Goal: Use online tool/utility: Utilize a website feature to perform a specific function

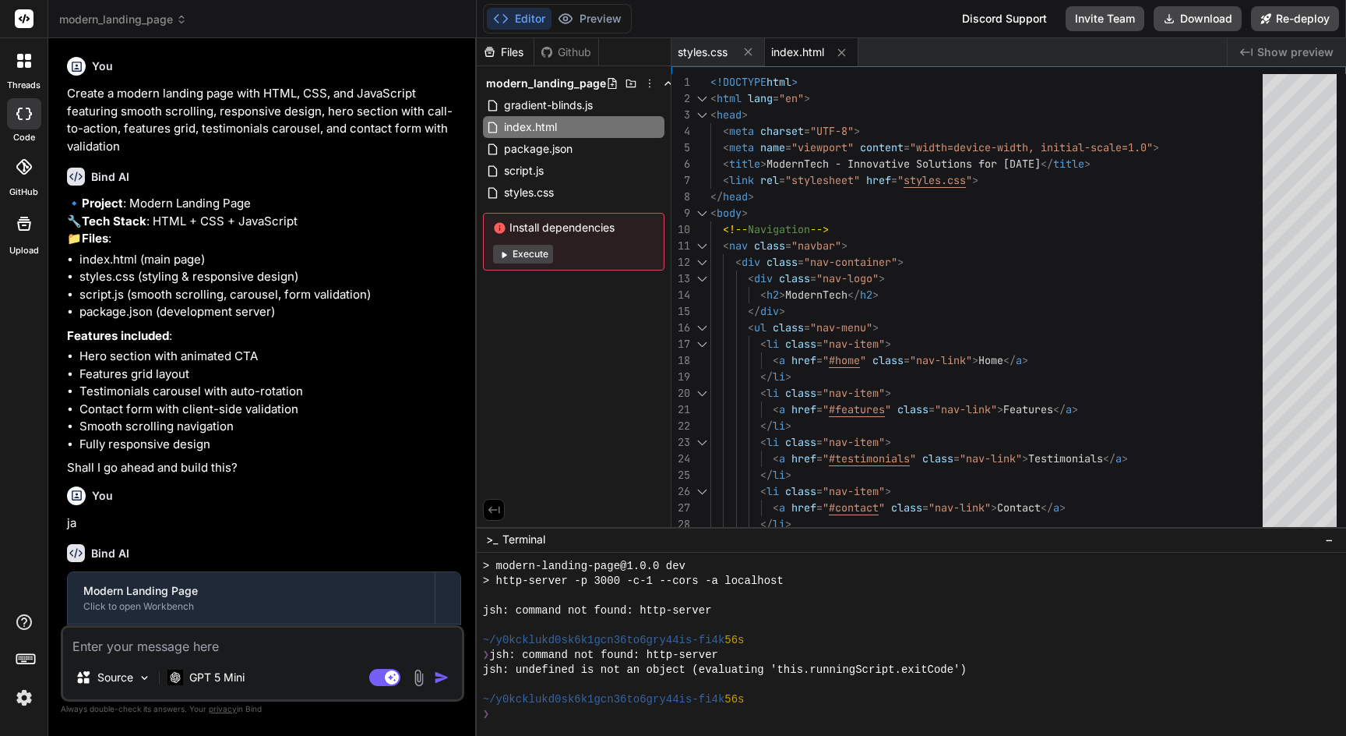
scroll to position [489, 0]
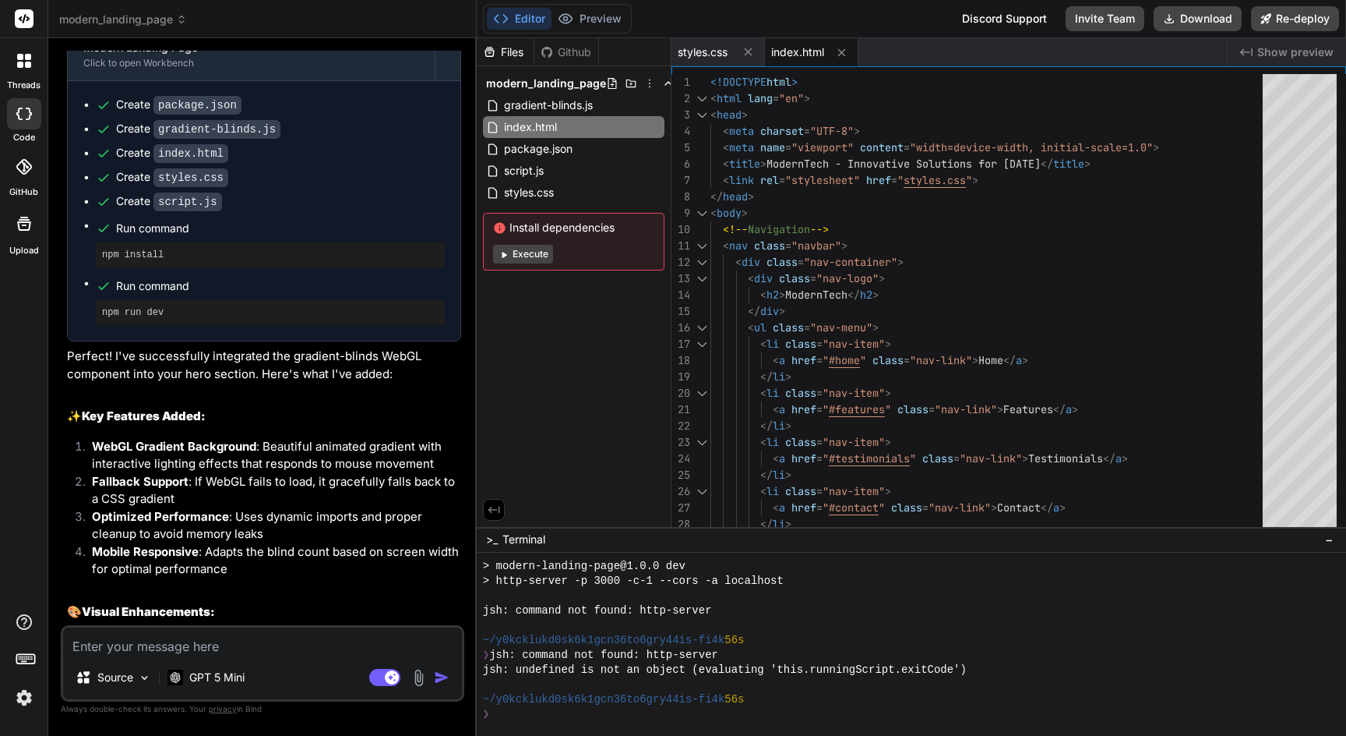
click at [517, 251] on button "Execute" at bounding box center [523, 254] width 60 height 19
type textarea "x"
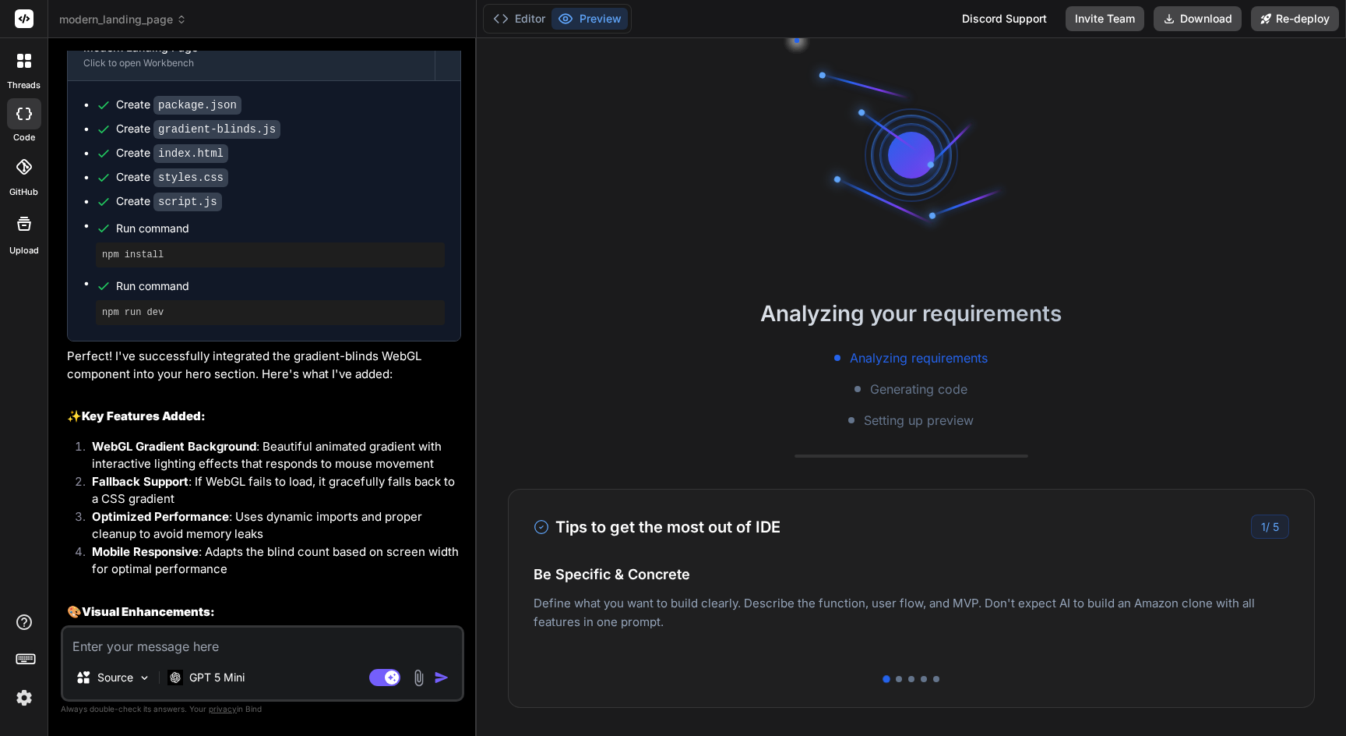
scroll to position [563, 0]
click at [16, 702] on img at bounding box center [24, 697] width 26 height 26
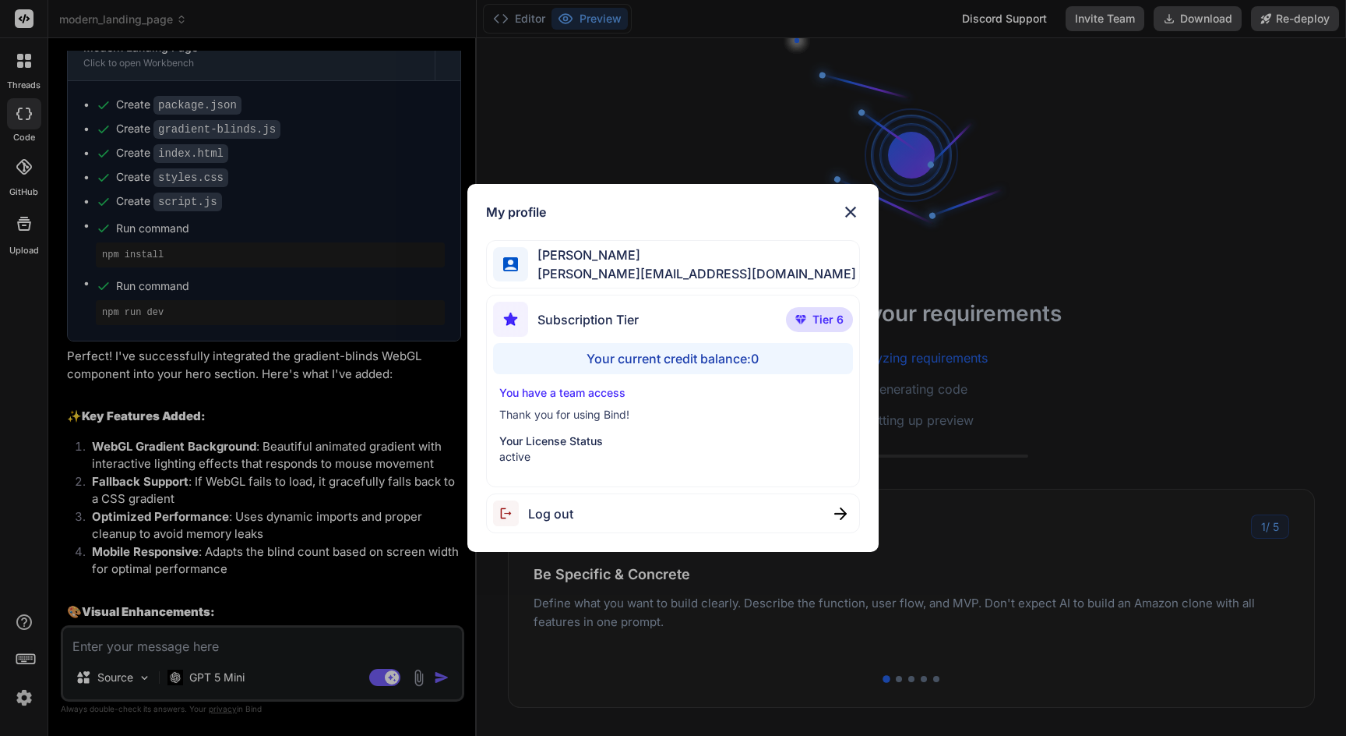
click at [664, 360] on div "Your current credit balance: 0" at bounding box center [673, 358] width 360 height 31
click at [854, 211] on img at bounding box center [851, 212] width 19 height 19
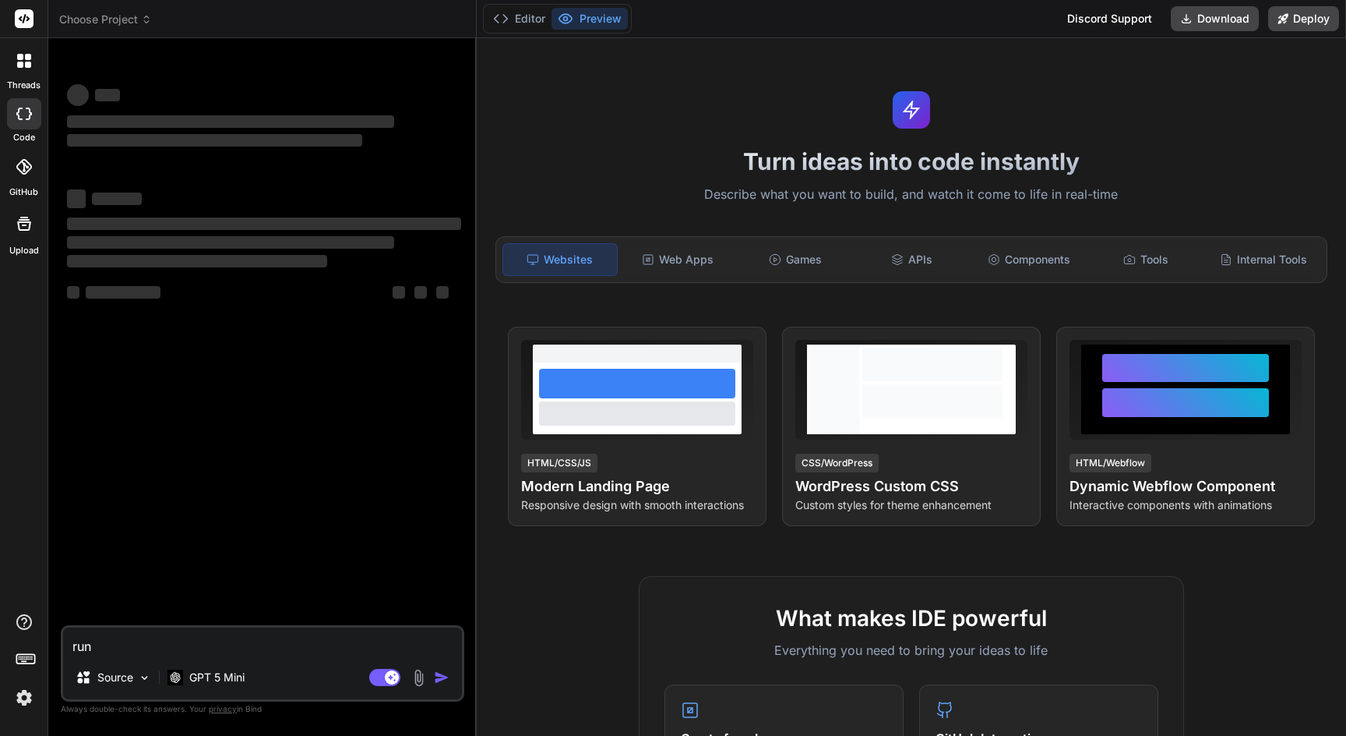
click at [112, 27] on header "Choose Project Created with Pixso." at bounding box center [262, 19] width 429 height 38
click at [123, 23] on span "Choose Project" at bounding box center [105, 20] width 93 height 16
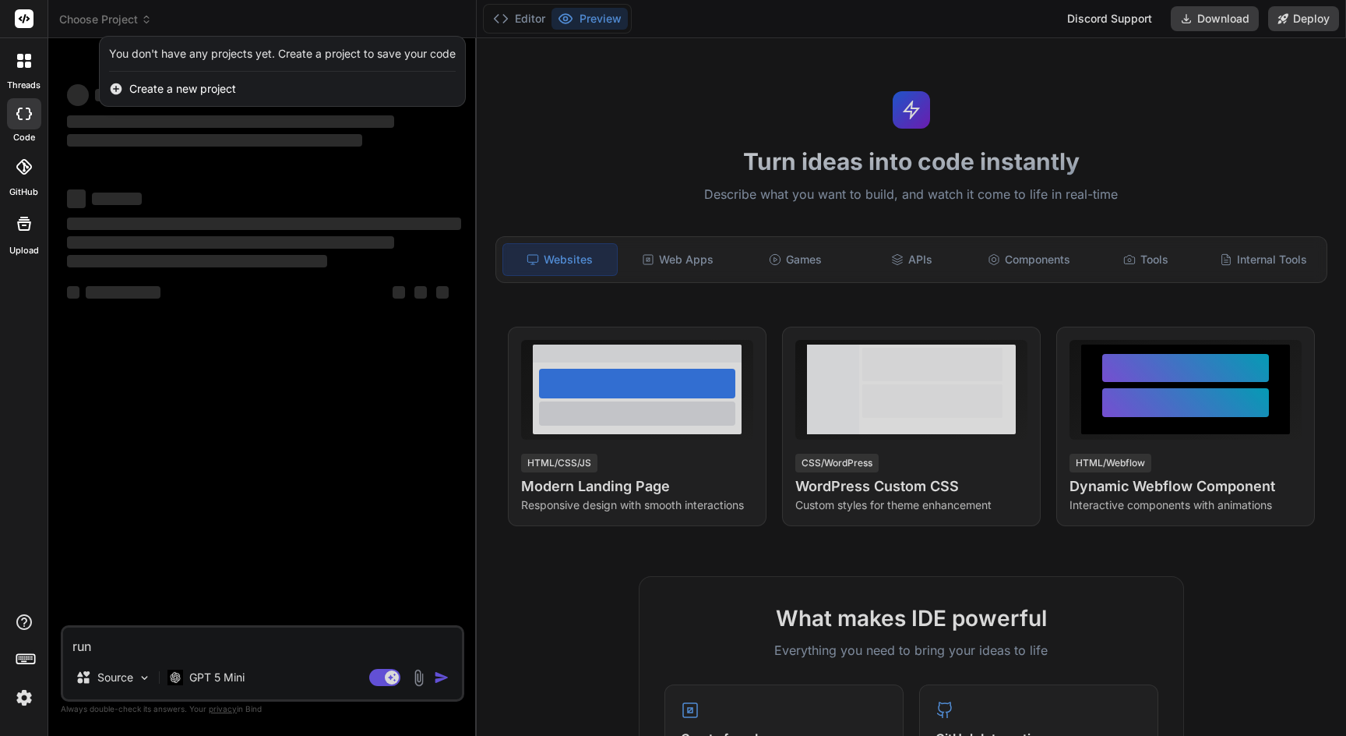
click at [274, 13] on div at bounding box center [673, 368] width 1346 height 736
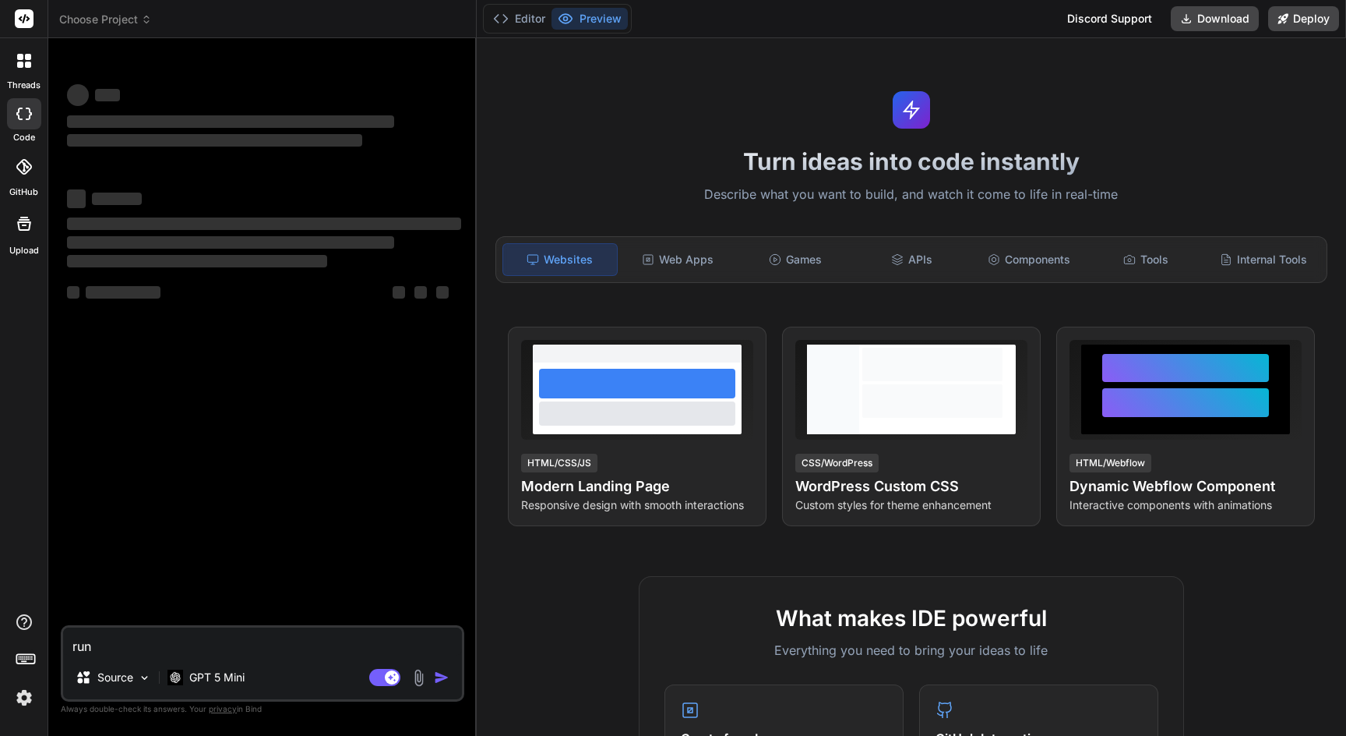
click at [30, 58] on icon at bounding box center [28, 57] width 6 height 6
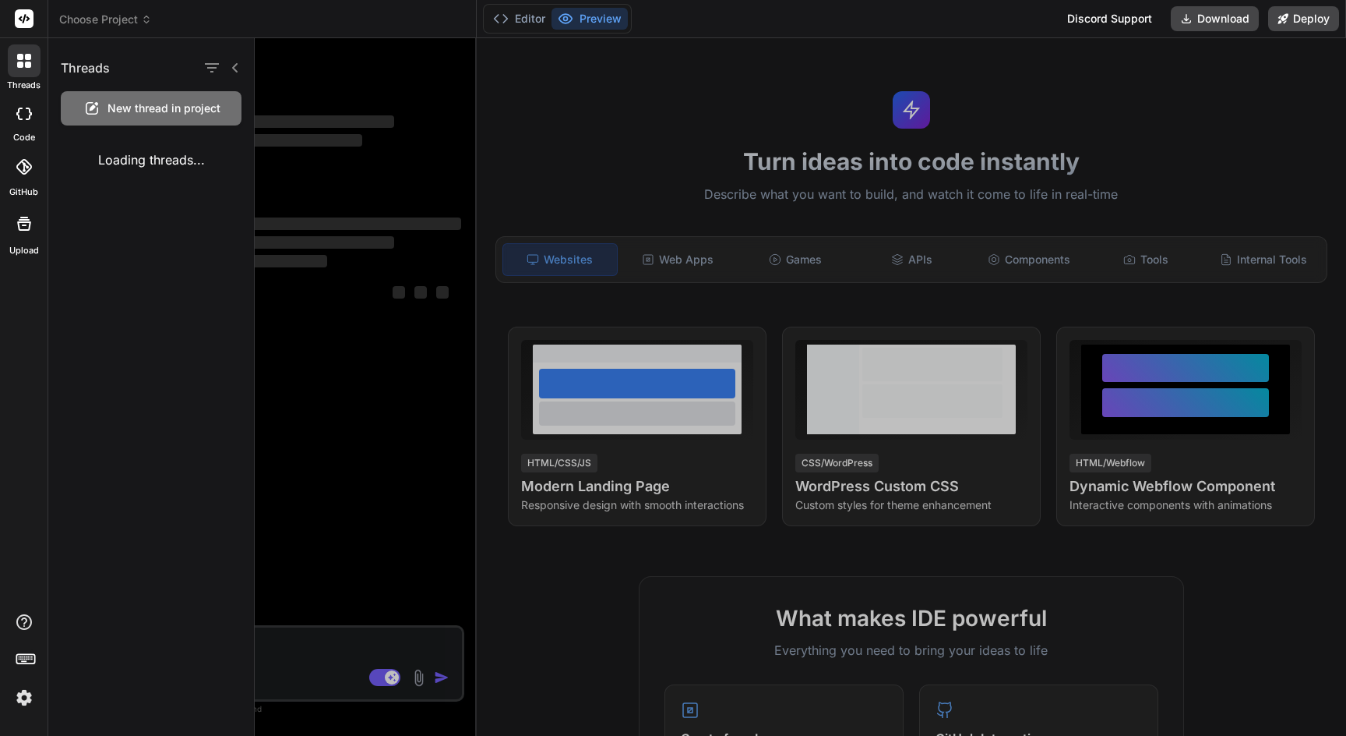
click at [21, 118] on icon at bounding box center [19, 114] width 6 height 12
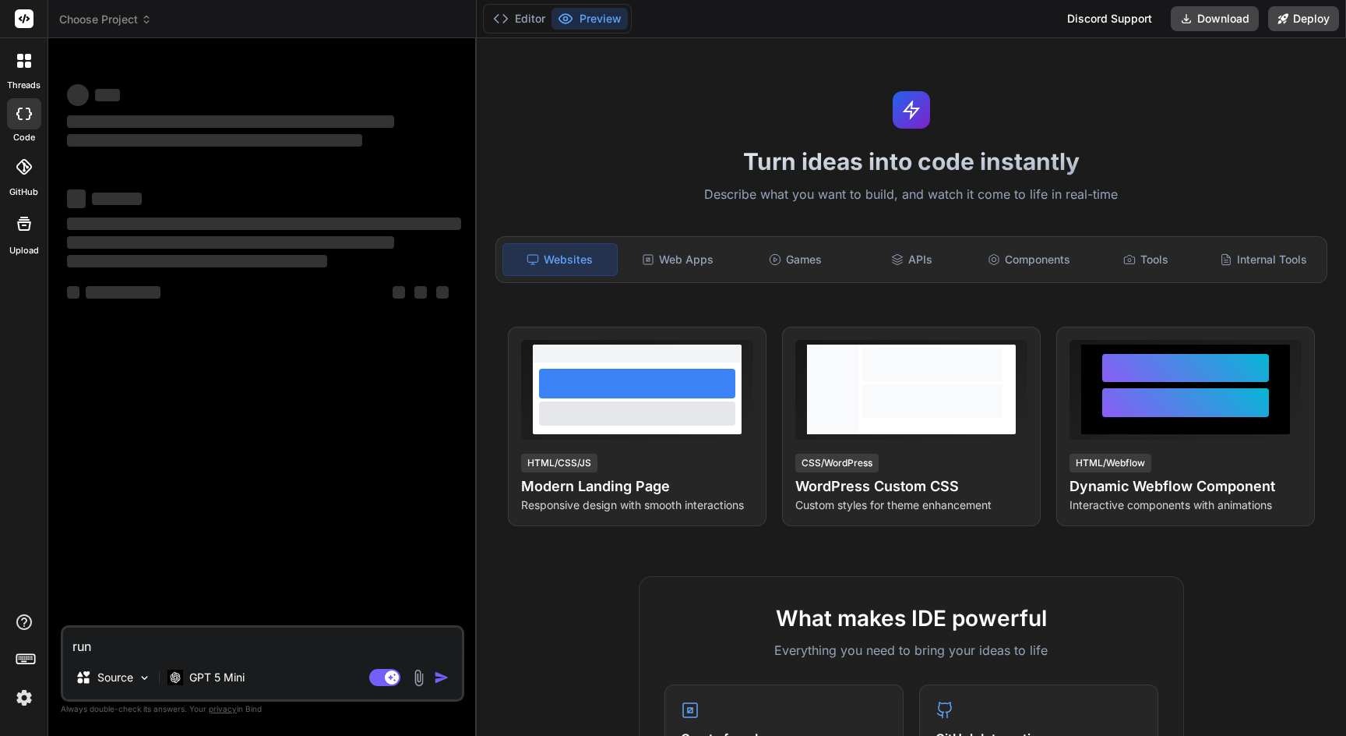
click at [18, 178] on div at bounding box center [24, 167] width 34 height 34
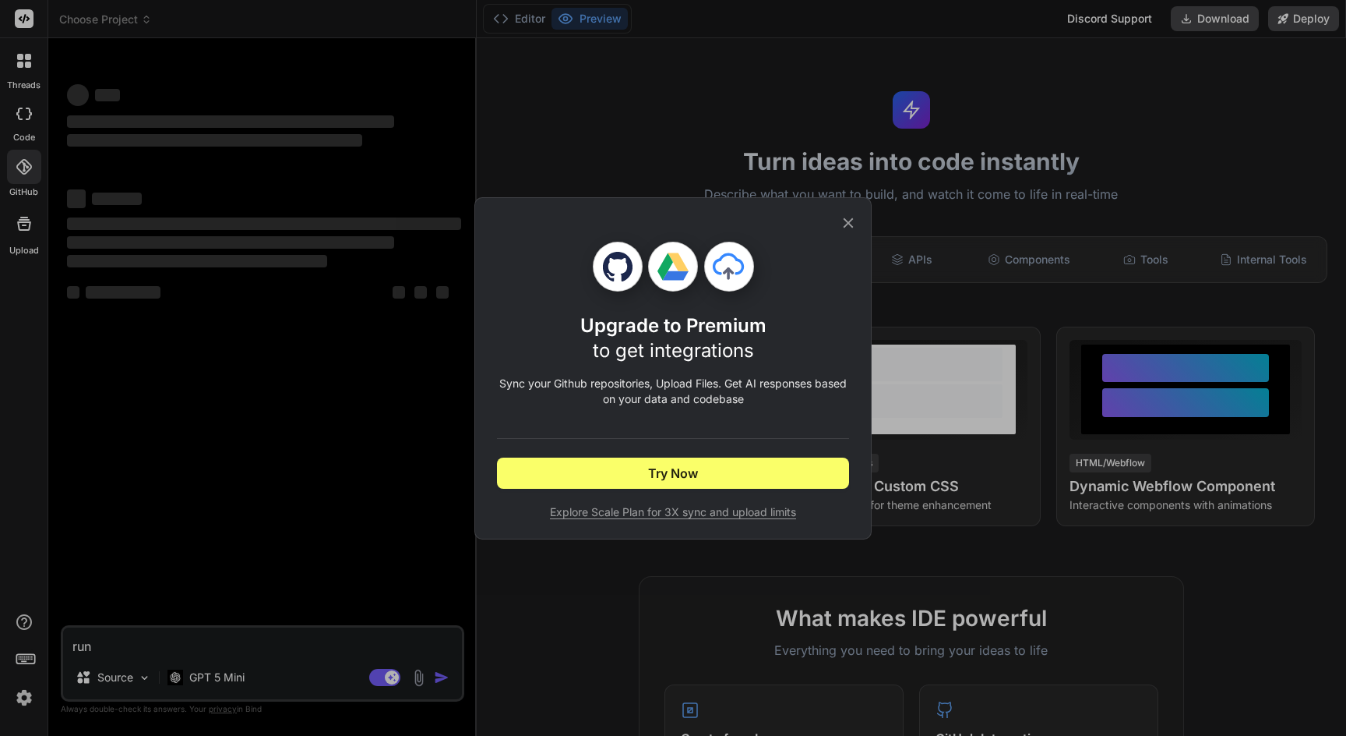
click at [841, 220] on icon at bounding box center [848, 222] width 17 height 17
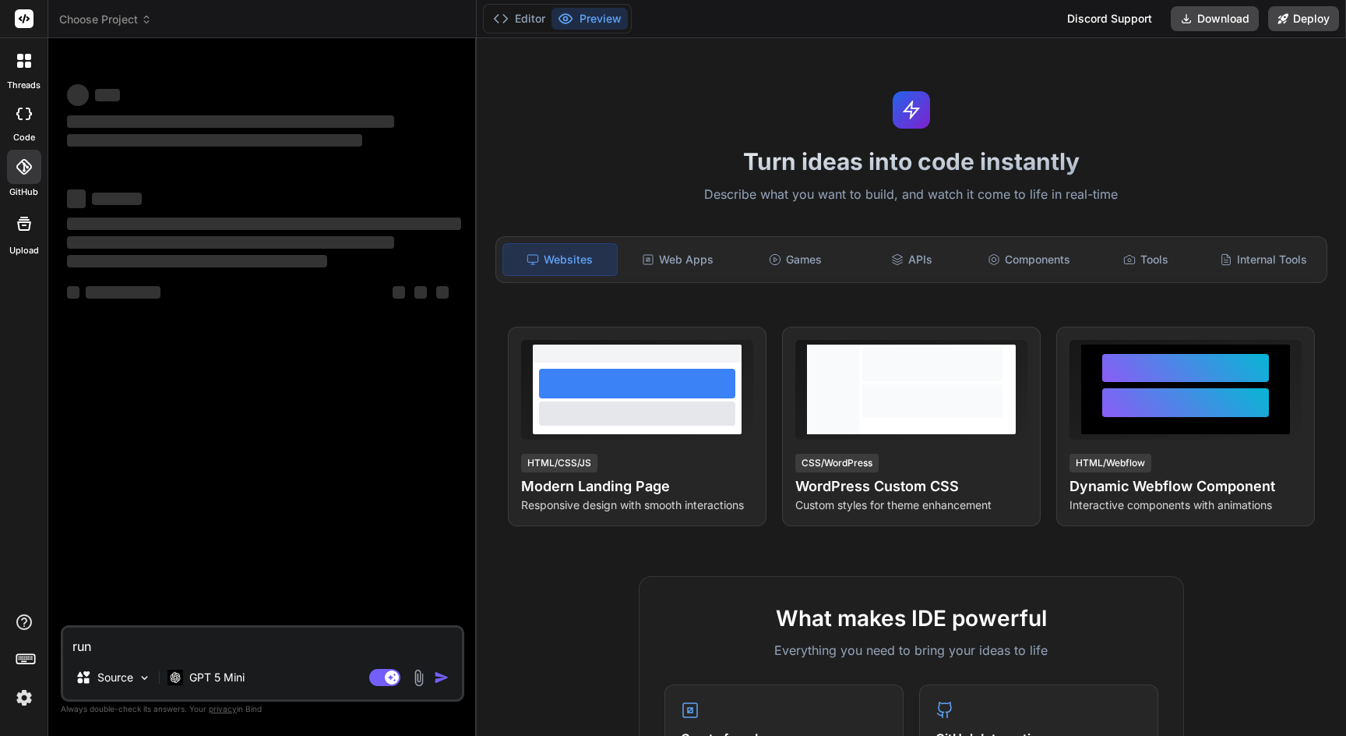
click at [26, 26] on rect at bounding box center [24, 18] width 19 height 19
click at [82, 26] on span "Choose Project" at bounding box center [105, 20] width 93 height 16
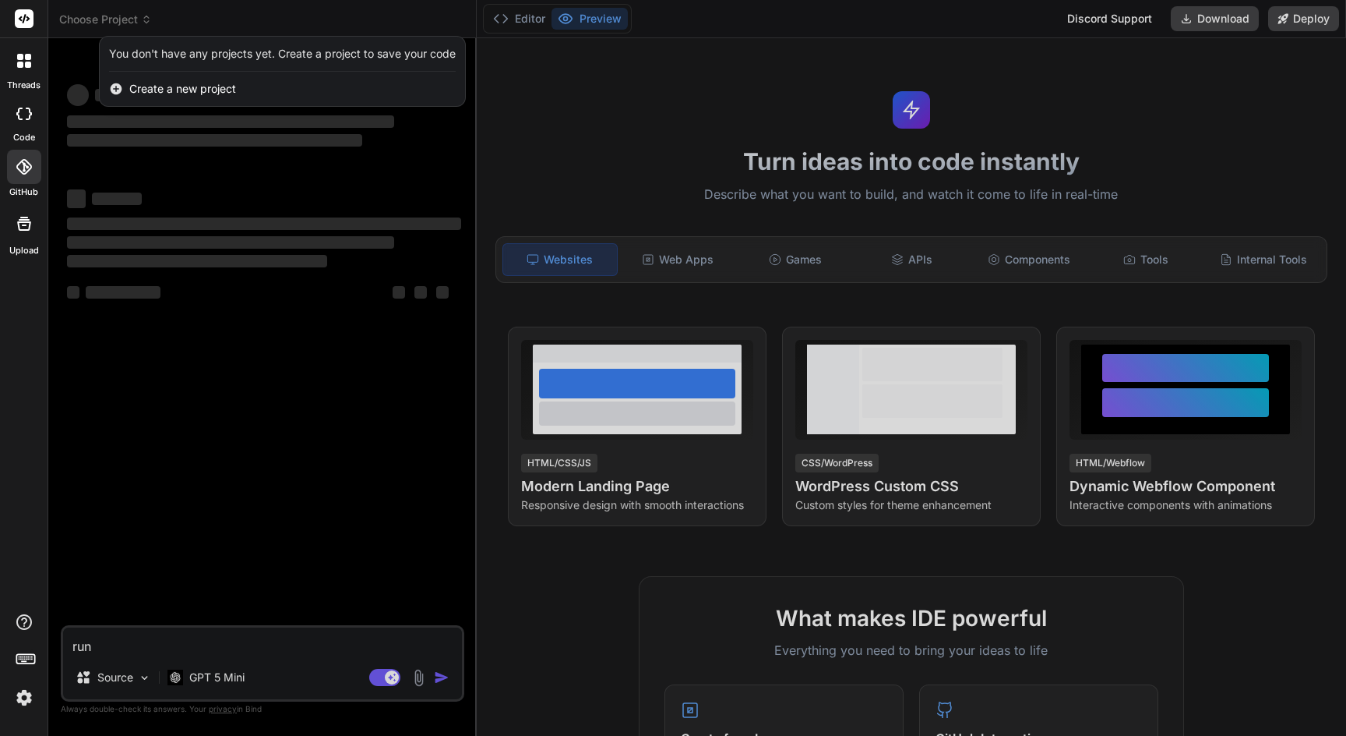
click at [153, 51] on div "You don't have any projects yet. Create a project to save your code" at bounding box center [282, 54] width 347 height 16
click at [198, 389] on div at bounding box center [673, 368] width 1346 height 736
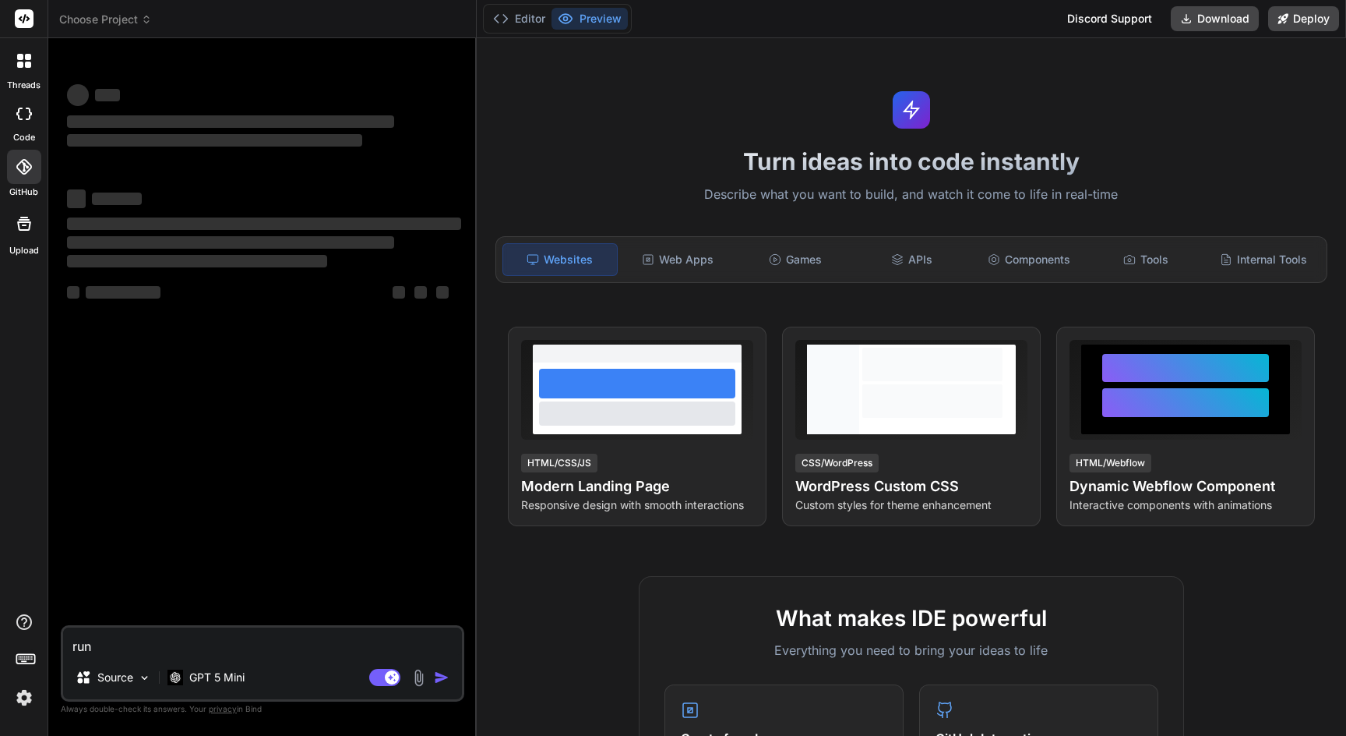
type textarea "x"
click at [531, 20] on button "Editor" at bounding box center [519, 19] width 65 height 22
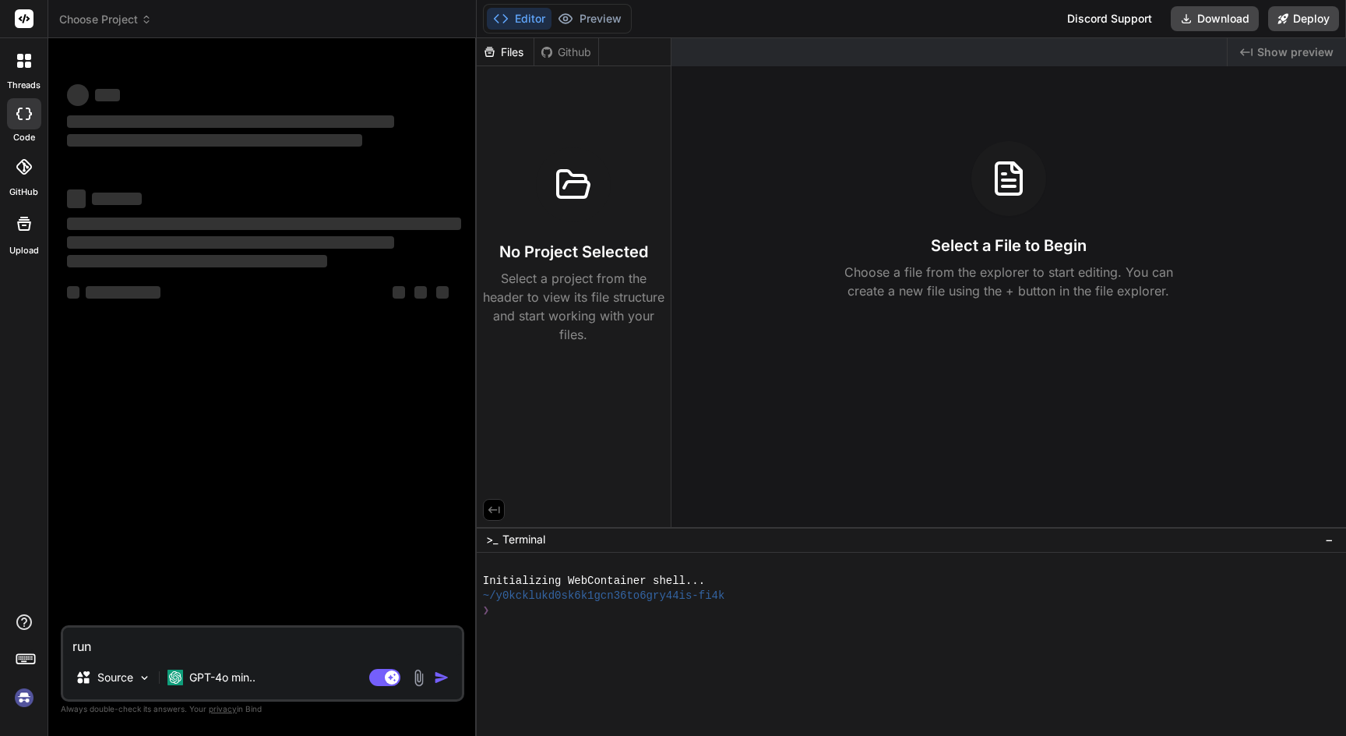
click at [24, 225] on icon at bounding box center [24, 223] width 19 height 19
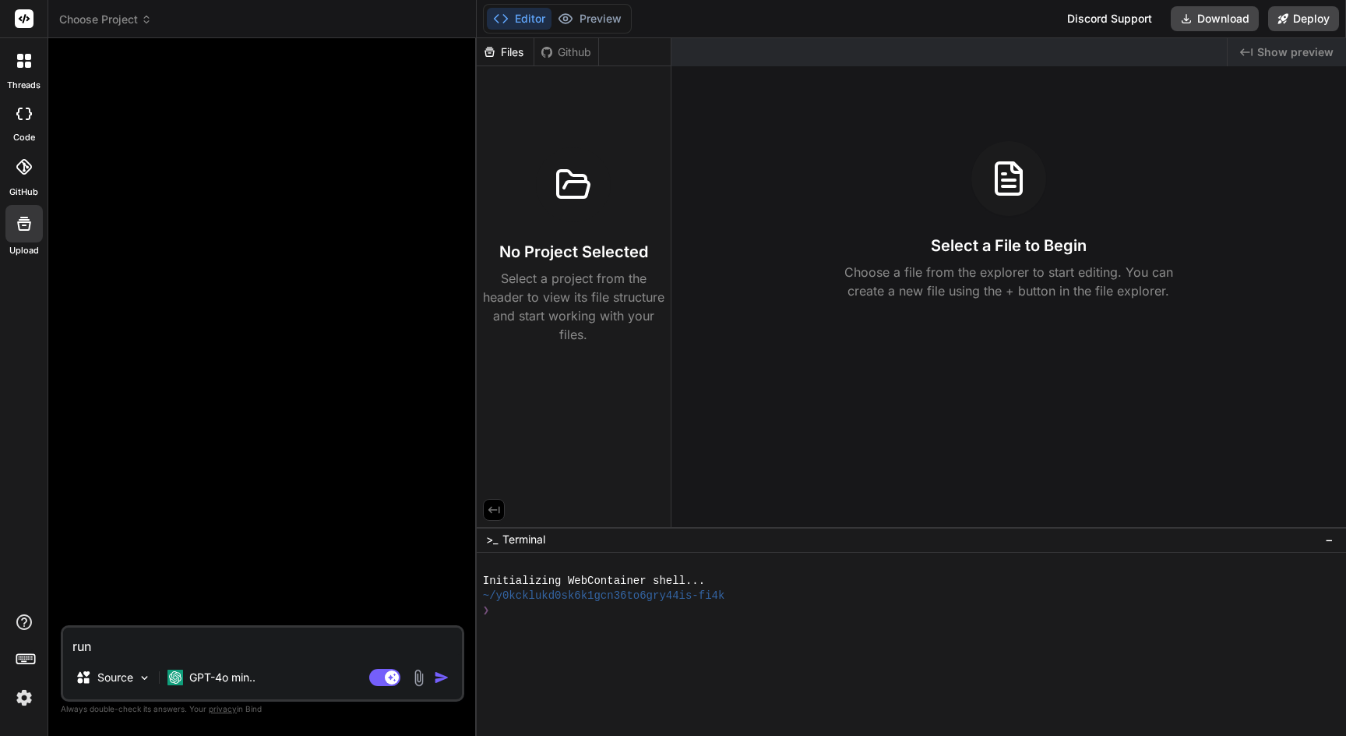
click at [0, 0] on div at bounding box center [0, 0] width 0 height 0
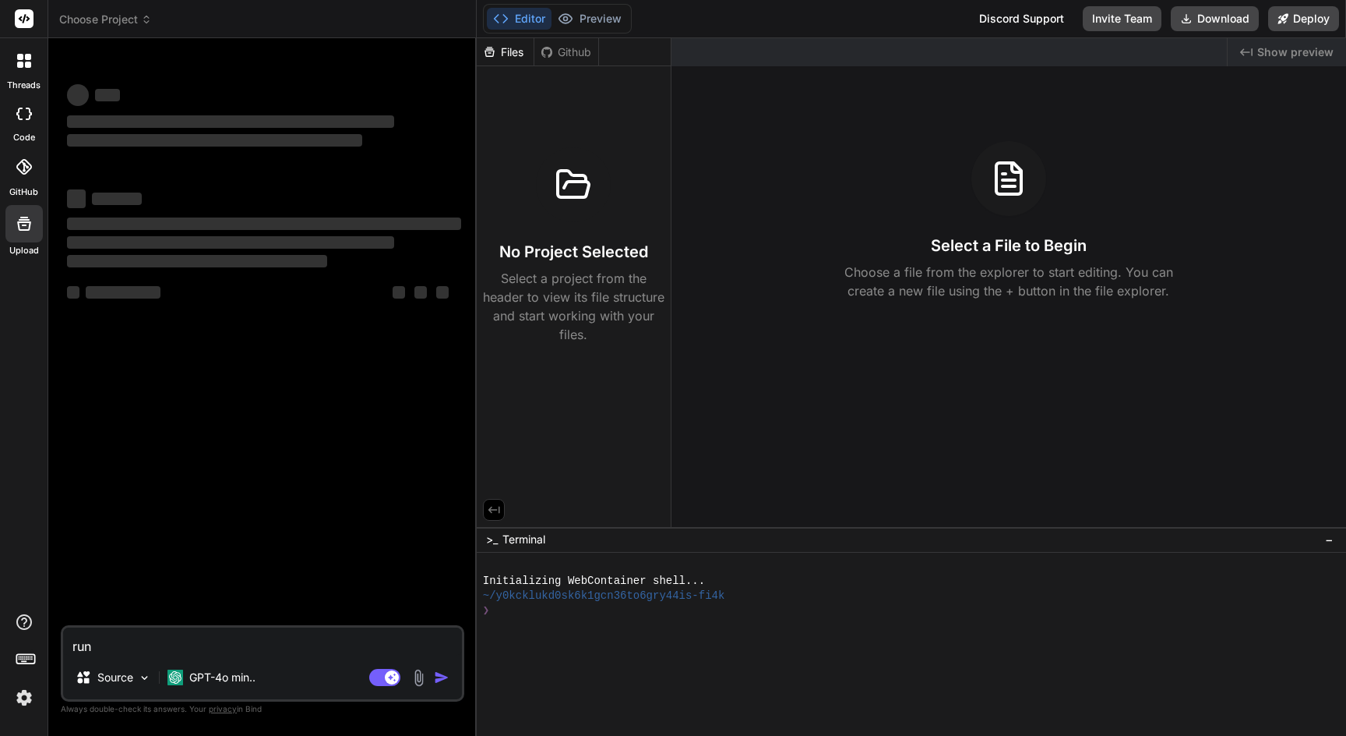
click at [115, 19] on span "Choose Project" at bounding box center [105, 20] width 93 height 16
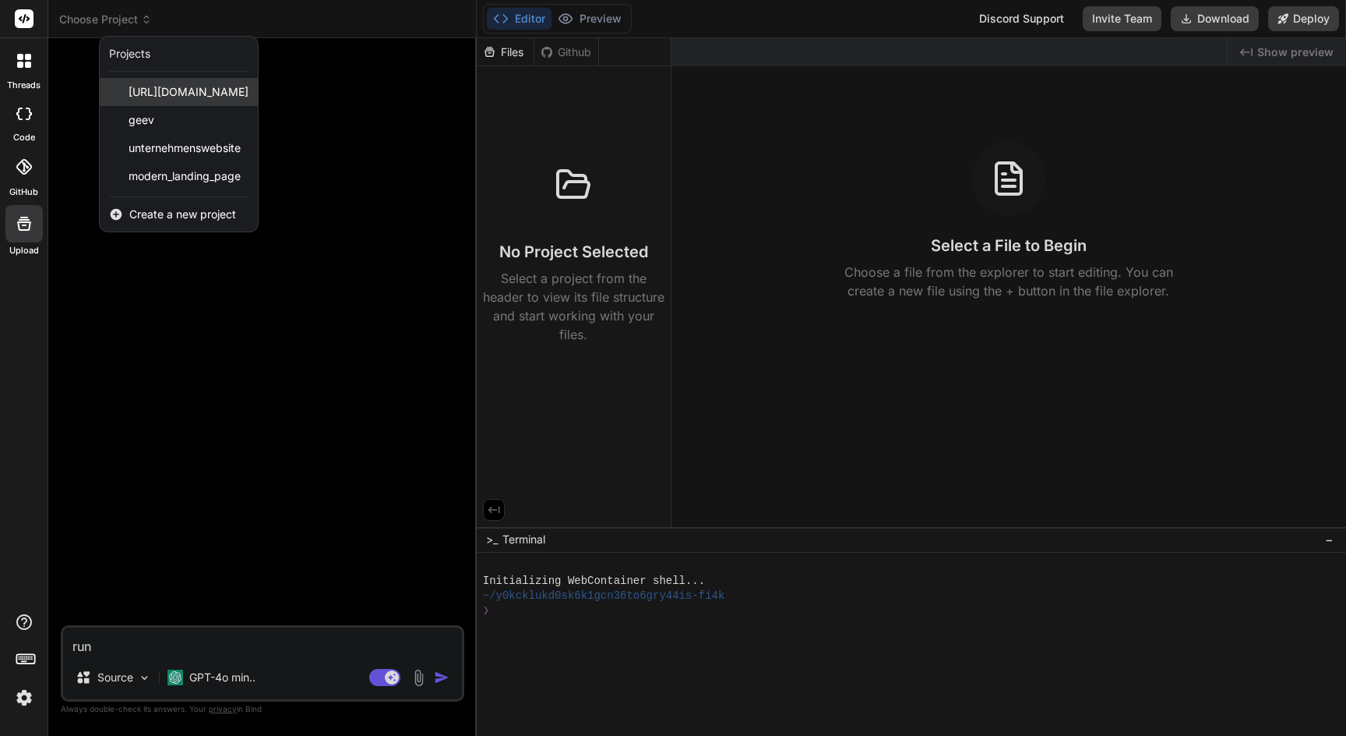
click at [202, 95] on span "website_wie_jaegermediagroup.de" at bounding box center [189, 92] width 120 height 16
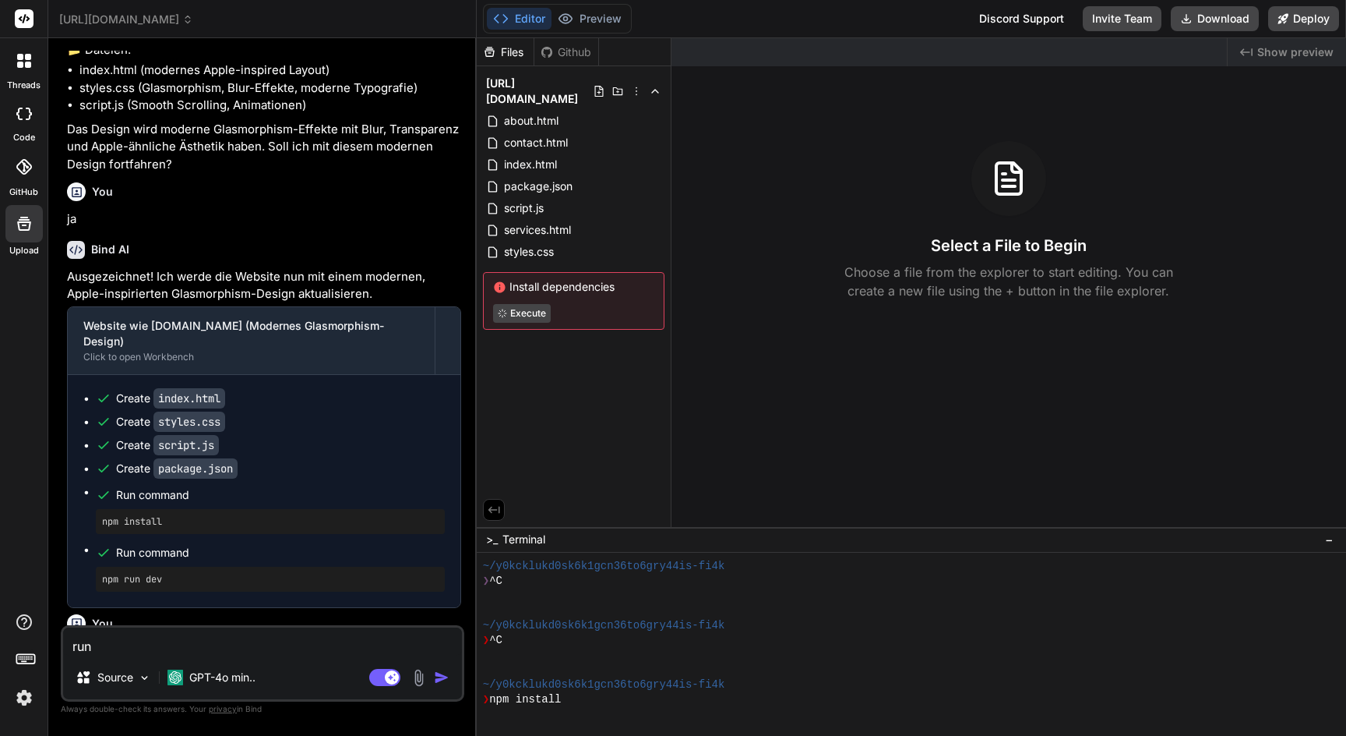
scroll to position [30, 0]
click at [598, 23] on button "Preview" at bounding box center [590, 19] width 76 height 22
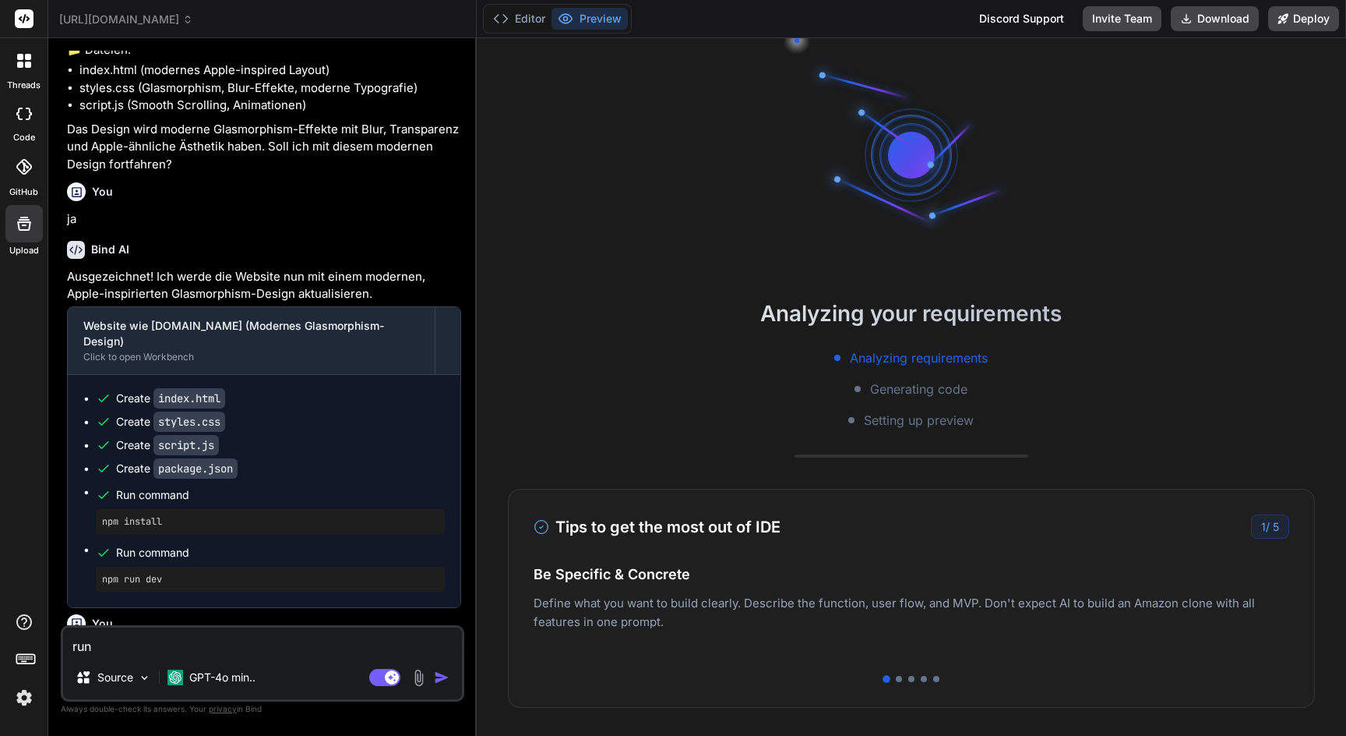
type textarea "x"
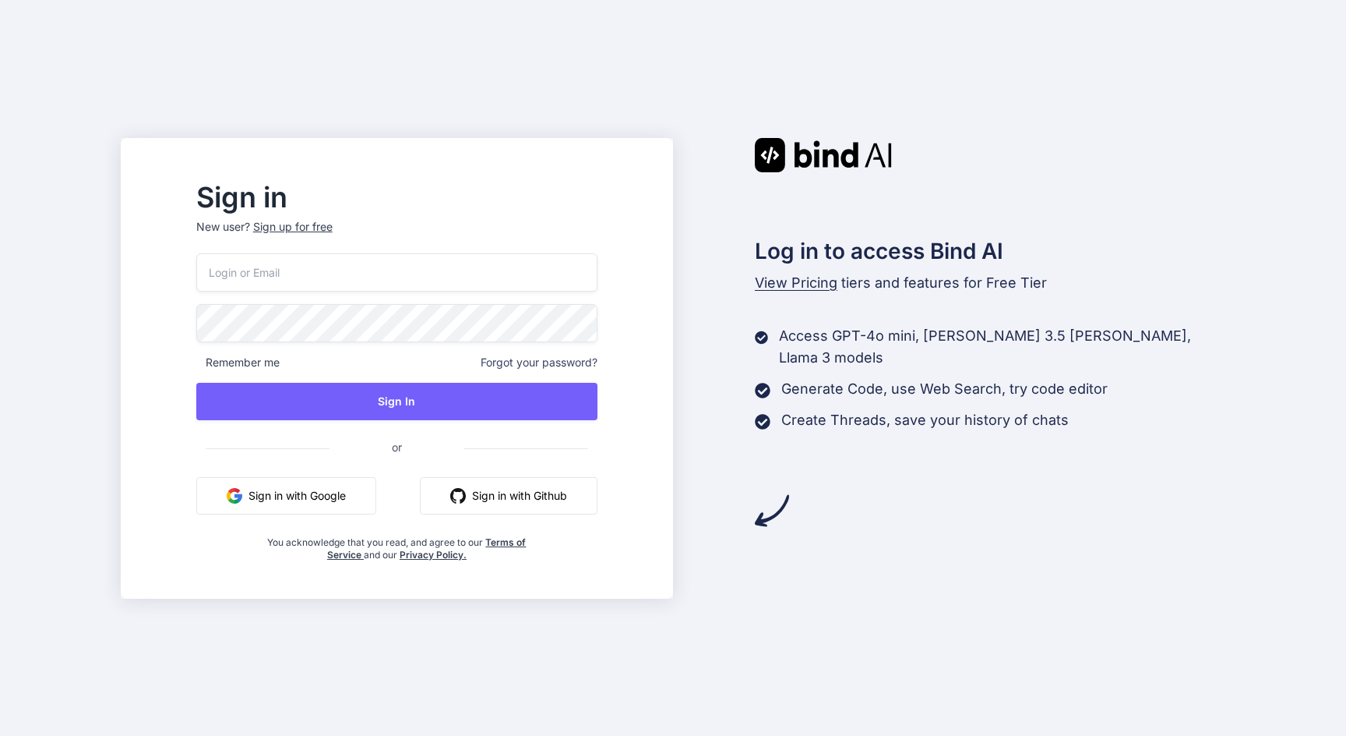
click at [376, 495] on button "Sign in with Google" at bounding box center [286, 495] width 180 height 37
